Goal: Check status: Check status

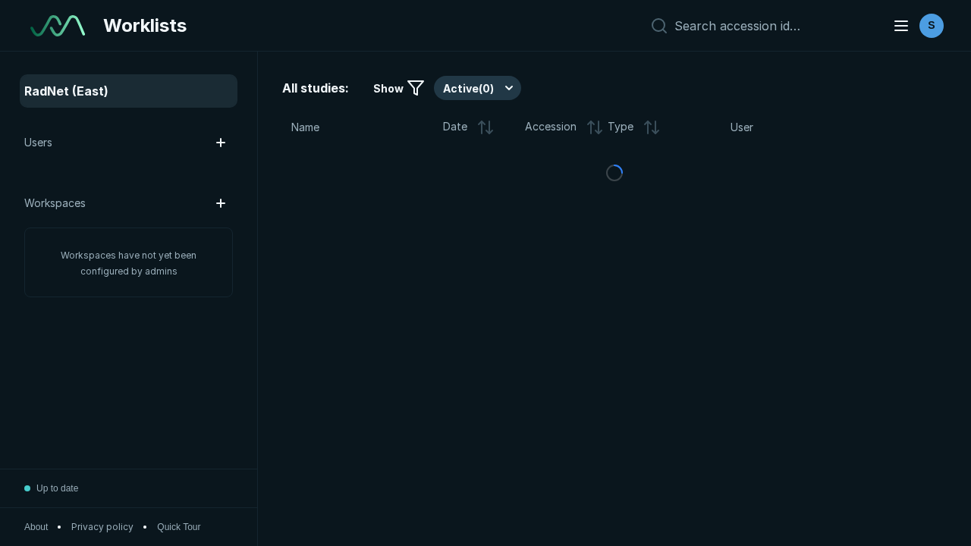
scroll to position [4145, 6322]
